Goal: Task Accomplishment & Management: Manage account settings

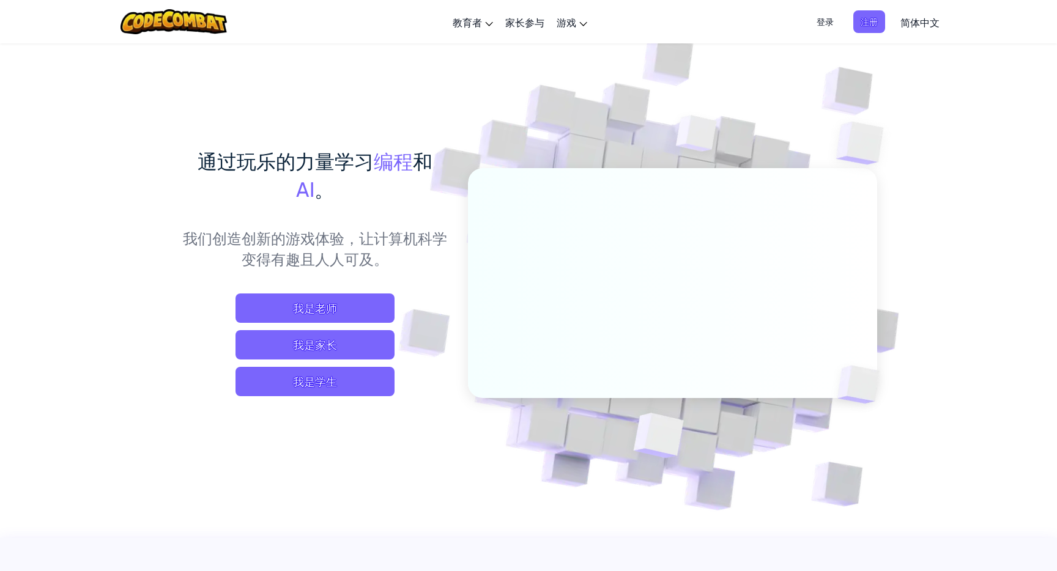
click at [827, 20] on span "登录" at bounding box center [825, 21] width 32 height 23
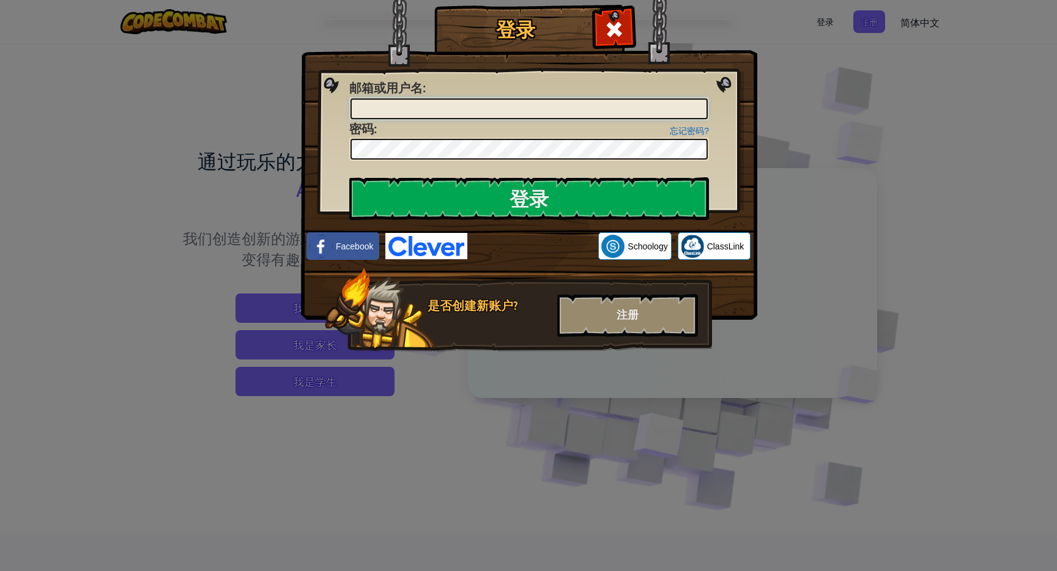
click at [526, 111] on input "邮箱或用户名 :" at bounding box center [528, 108] width 357 height 21
click at [539, 105] on input "邮箱或用户名 :" at bounding box center [528, 108] width 357 height 21
type input "[EMAIL_ADDRESS][DOMAIN_NAME]"
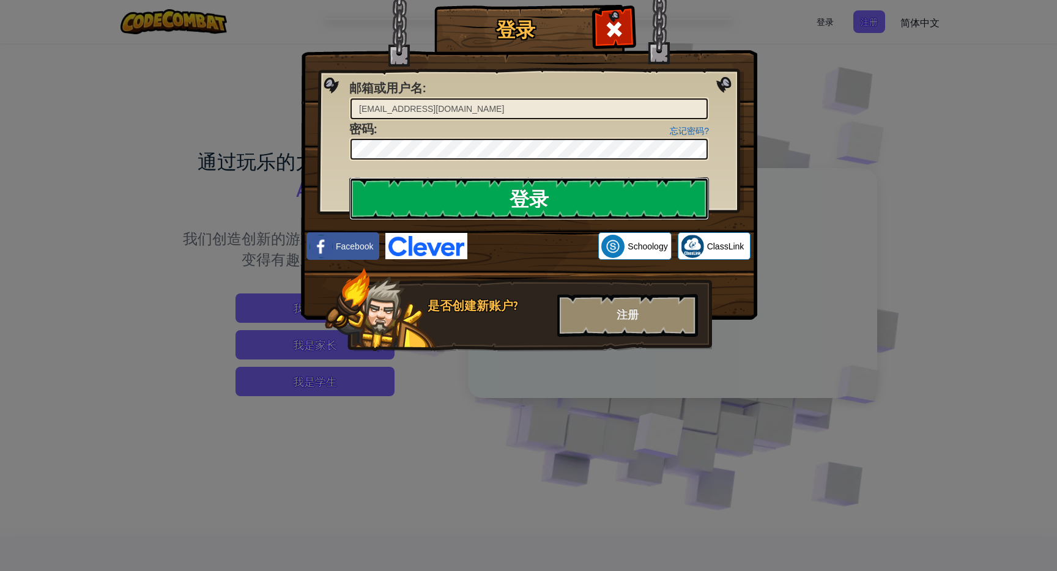
click at [549, 209] on input "登录" at bounding box center [529, 198] width 360 height 43
